Goal: Information Seeking & Learning: Learn about a topic

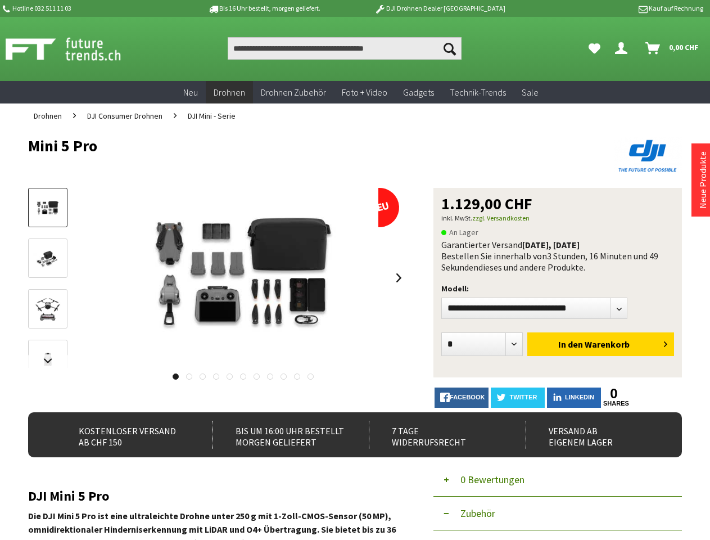
click at [355, 270] on img at bounding box center [243, 278] width 270 height 180
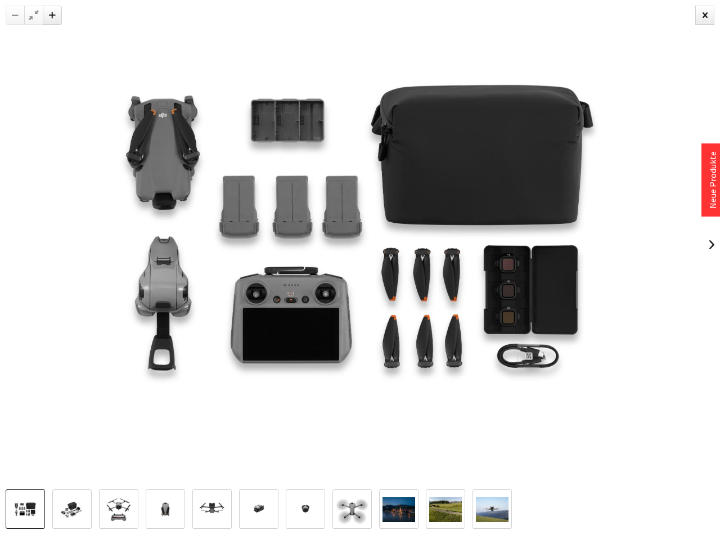
click at [48, 361] on img at bounding box center [360, 244] width 720 height 480
click at [243, 278] on img at bounding box center [360, 244] width 720 height 480
click at [399, 278] on img at bounding box center [360, 244] width 720 height 480
click at [175, 376] on img at bounding box center [360, 244] width 720 height 480
click at [188, 376] on img at bounding box center [360, 244] width 720 height 480
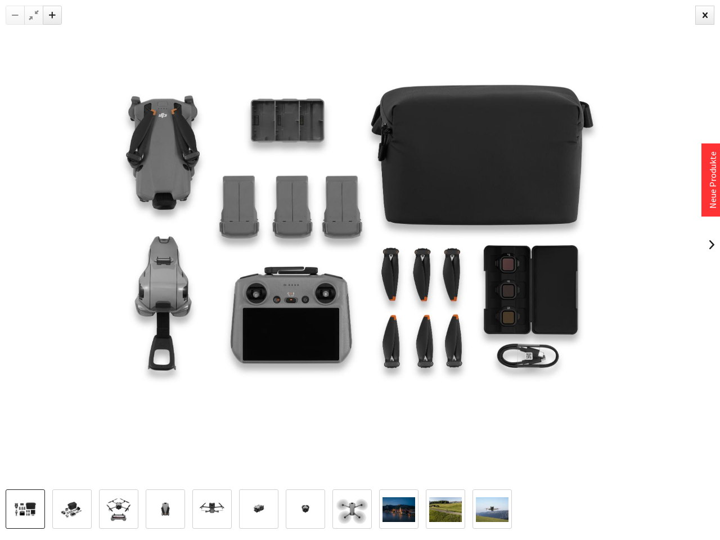
click at [202, 376] on img at bounding box center [360, 244] width 720 height 480
click at [215, 376] on img at bounding box center [360, 244] width 720 height 480
click at [229, 376] on img at bounding box center [360, 244] width 720 height 480
